Goal: Find specific page/section: Locate a particular part of the current website

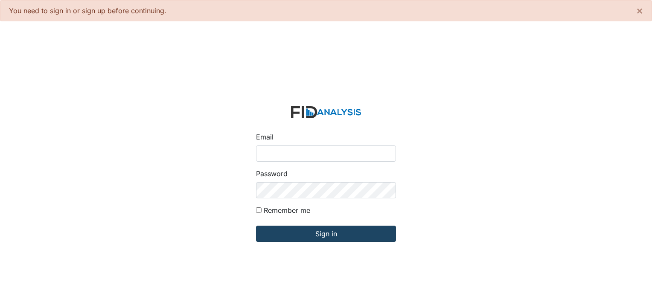
type input "[PERSON_NAME][EMAIL_ADDRESS][DOMAIN_NAME]"
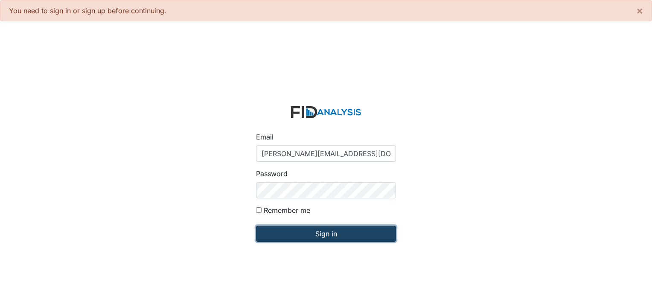
click at [339, 232] on input "Sign in" at bounding box center [326, 234] width 140 height 16
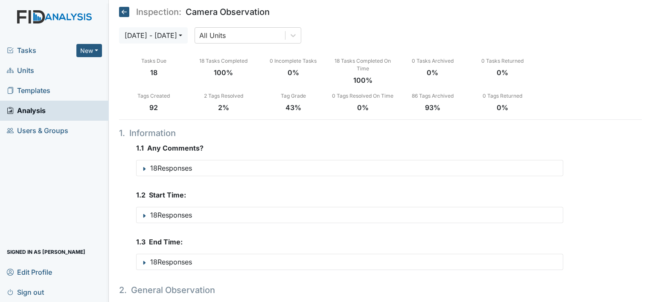
click at [29, 69] on span "Units" at bounding box center [20, 70] width 27 height 13
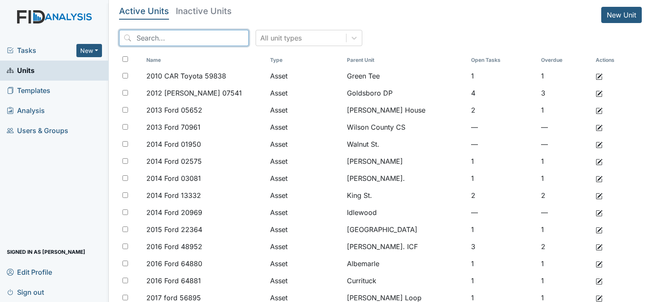
click at [197, 35] on input "search" at bounding box center [184, 38] width 130 height 16
type input "b"
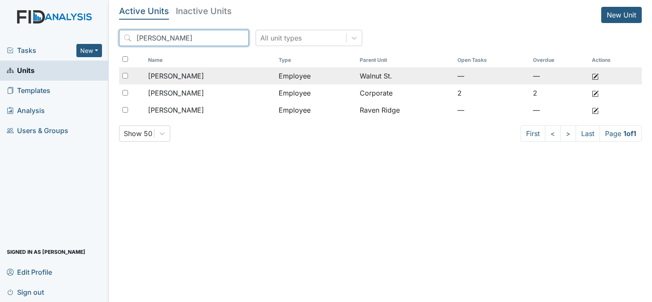
type input "[PERSON_NAME]"
click at [195, 75] on span "[PERSON_NAME]" at bounding box center [176, 76] width 56 height 10
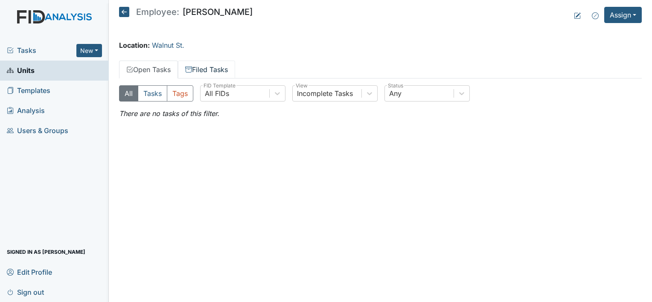
click at [219, 71] on link "Filed Tasks" at bounding box center [206, 70] width 57 height 18
click at [158, 65] on link "Open Tasks" at bounding box center [148, 70] width 59 height 18
click at [225, 70] on link "Filed Tasks" at bounding box center [206, 70] width 57 height 18
click at [162, 72] on link "Open Tasks" at bounding box center [148, 70] width 59 height 18
click at [218, 69] on link "Filed Tasks" at bounding box center [206, 70] width 57 height 18
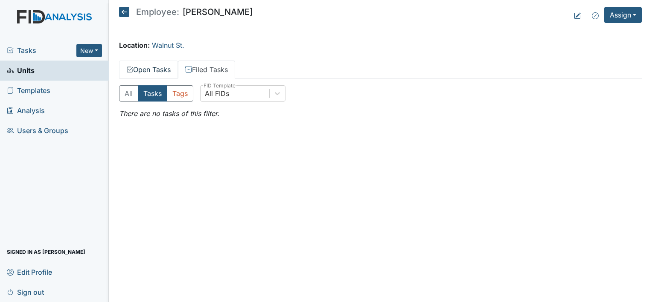
click at [154, 66] on link "Open Tasks" at bounding box center [148, 70] width 59 height 18
click at [210, 68] on link "Filed Tasks" at bounding box center [206, 70] width 57 height 18
click at [154, 72] on link "Open Tasks" at bounding box center [148, 70] width 59 height 18
click at [220, 67] on link "Filed Tasks" at bounding box center [206, 70] width 57 height 18
click at [164, 70] on link "Open Tasks" at bounding box center [148, 70] width 59 height 18
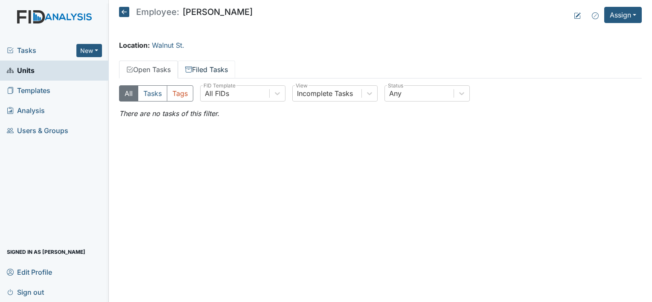
click at [198, 70] on link "Filed Tasks" at bounding box center [206, 70] width 57 height 18
click at [204, 68] on link "Filed Tasks" at bounding box center [206, 70] width 57 height 18
click at [166, 68] on link "Open Tasks" at bounding box center [148, 70] width 59 height 18
drag, startPoint x: 212, startPoint y: 69, endPoint x: 260, endPoint y: 72, distance: 47.5
click at [213, 69] on link "Filed Tasks" at bounding box center [206, 70] width 57 height 18
